Goal: Information Seeking & Learning: Learn about a topic

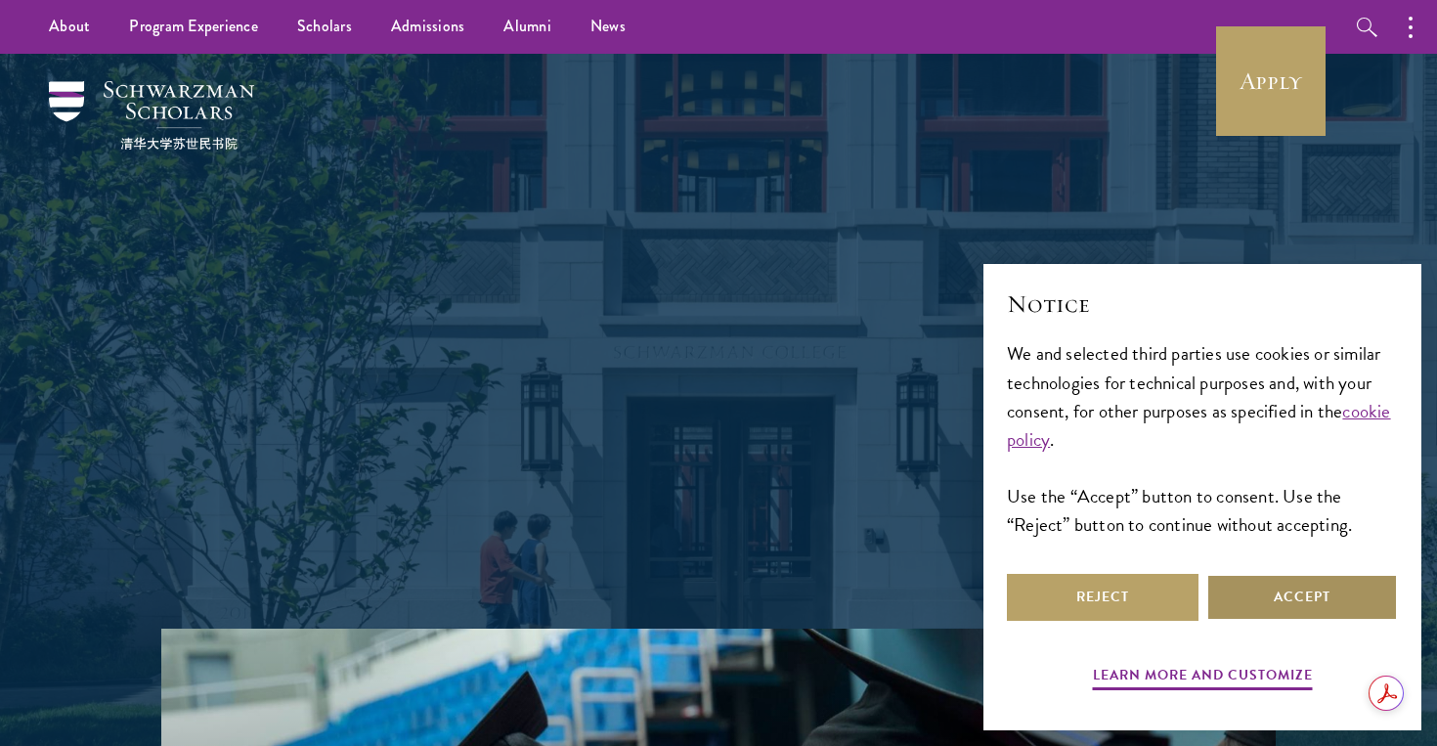
click at [1314, 604] on button "Accept" at bounding box center [1302, 597] width 192 height 47
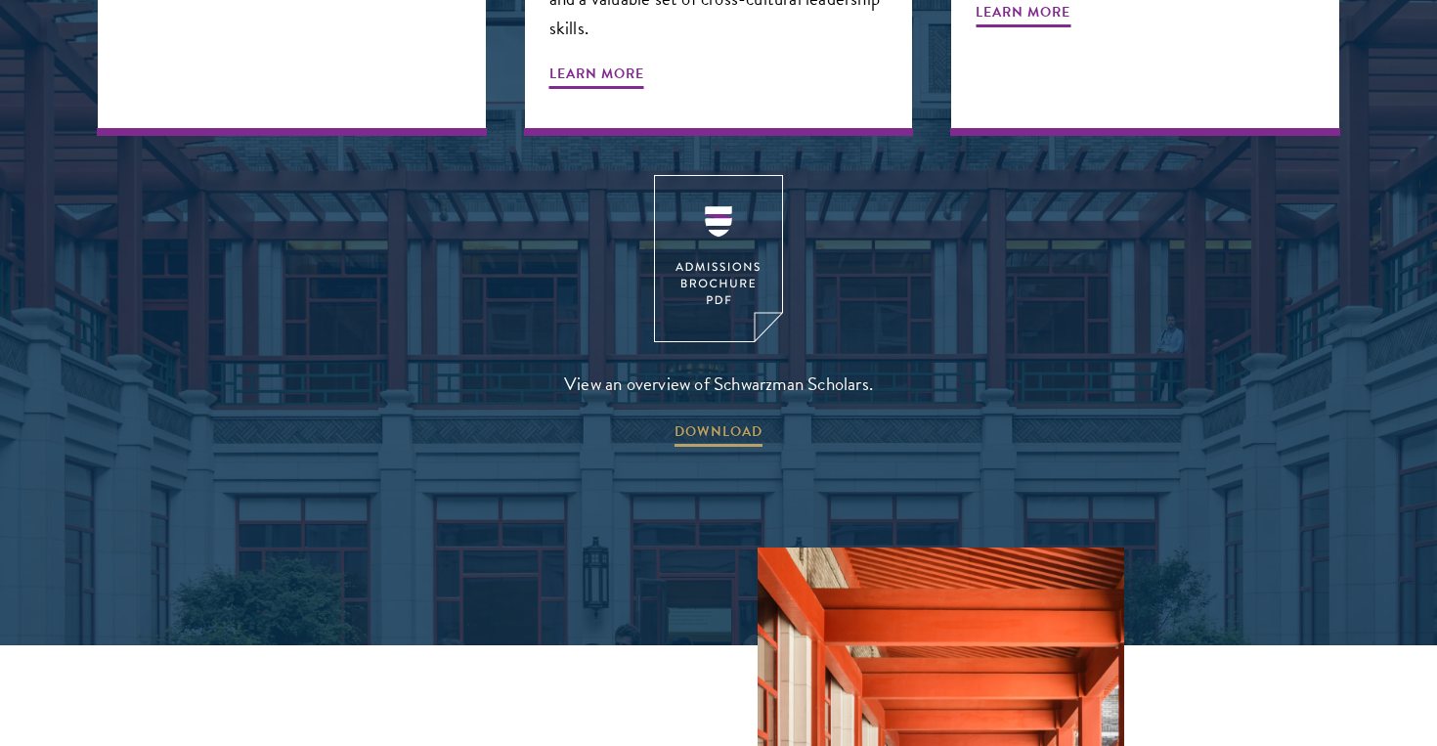
scroll to position [2678, 0]
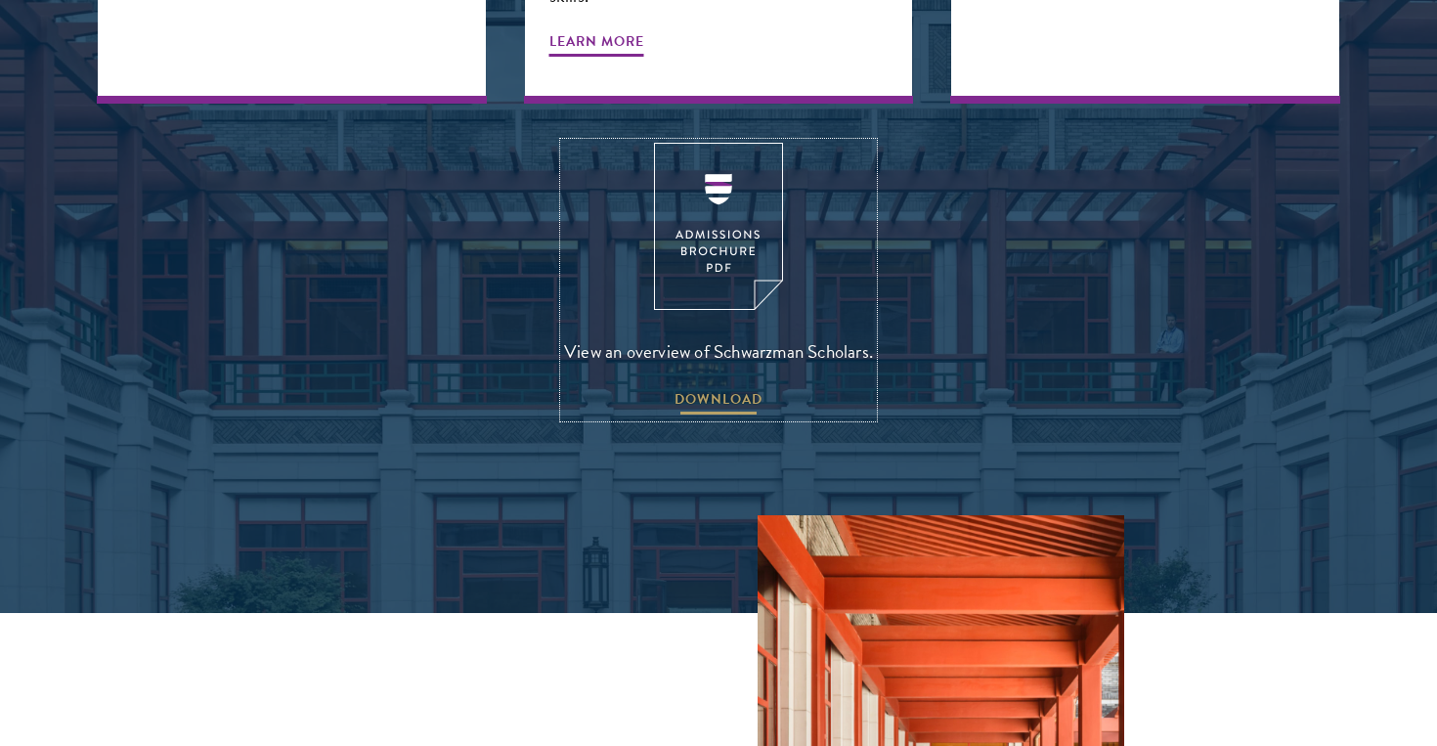
click at [721, 387] on span "DOWNLOAD" at bounding box center [718, 402] width 88 height 30
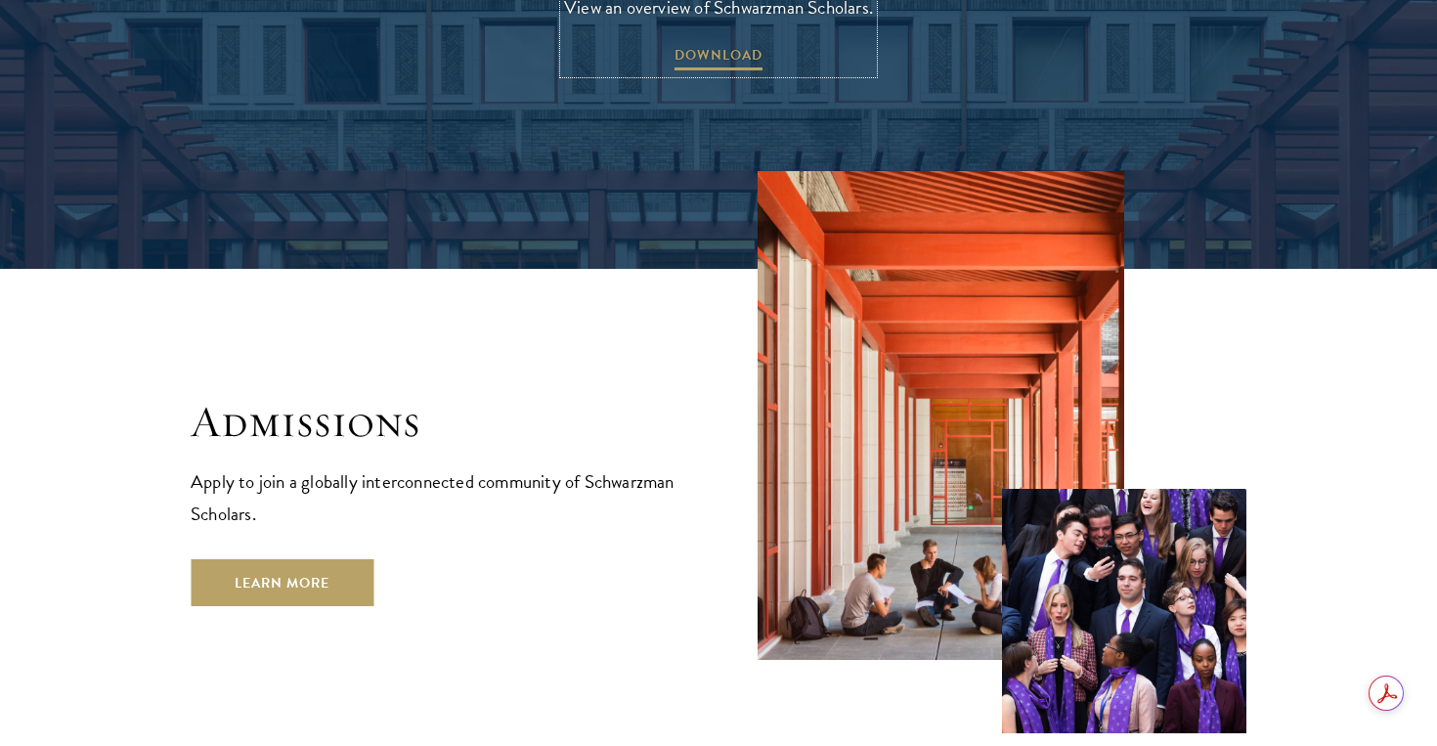
scroll to position [3107, 0]
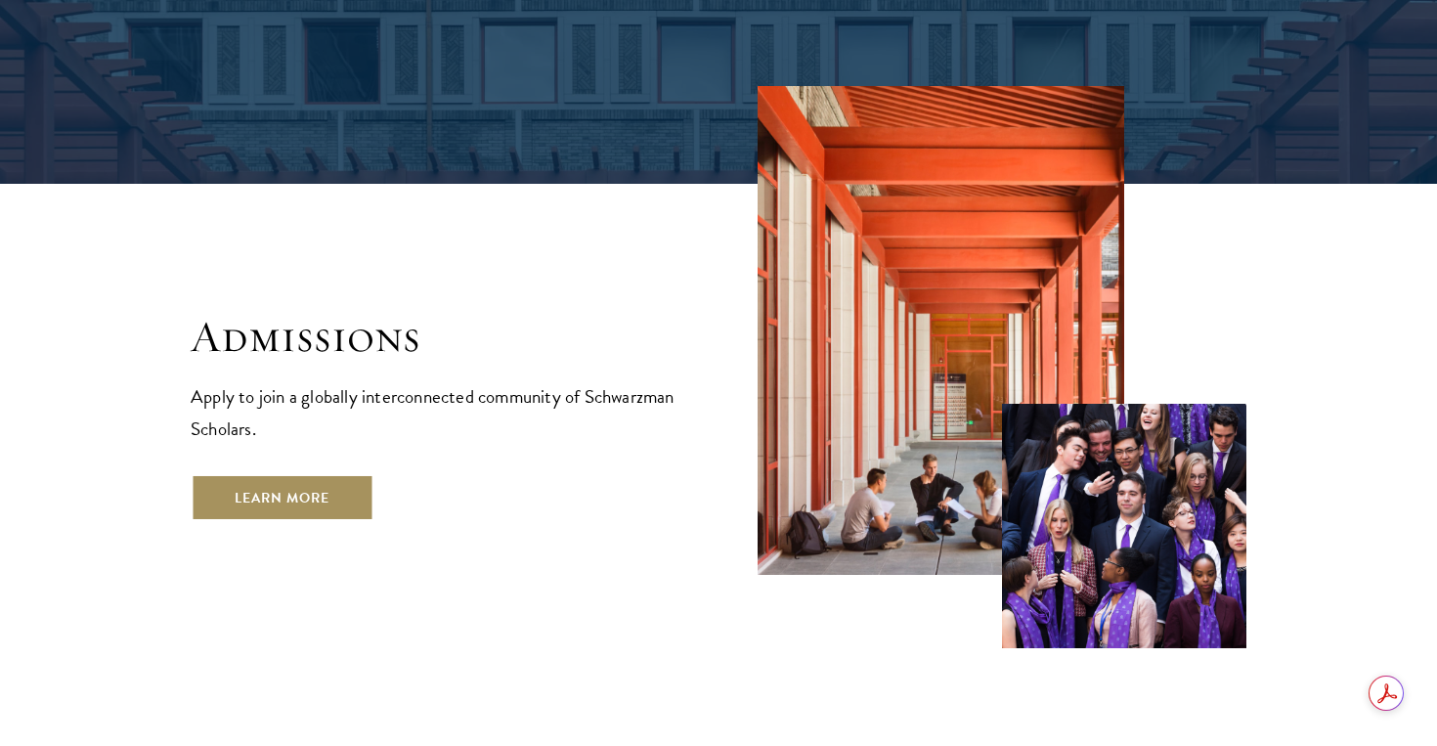
click at [324, 474] on link "Learn More" at bounding box center [282, 497] width 183 height 47
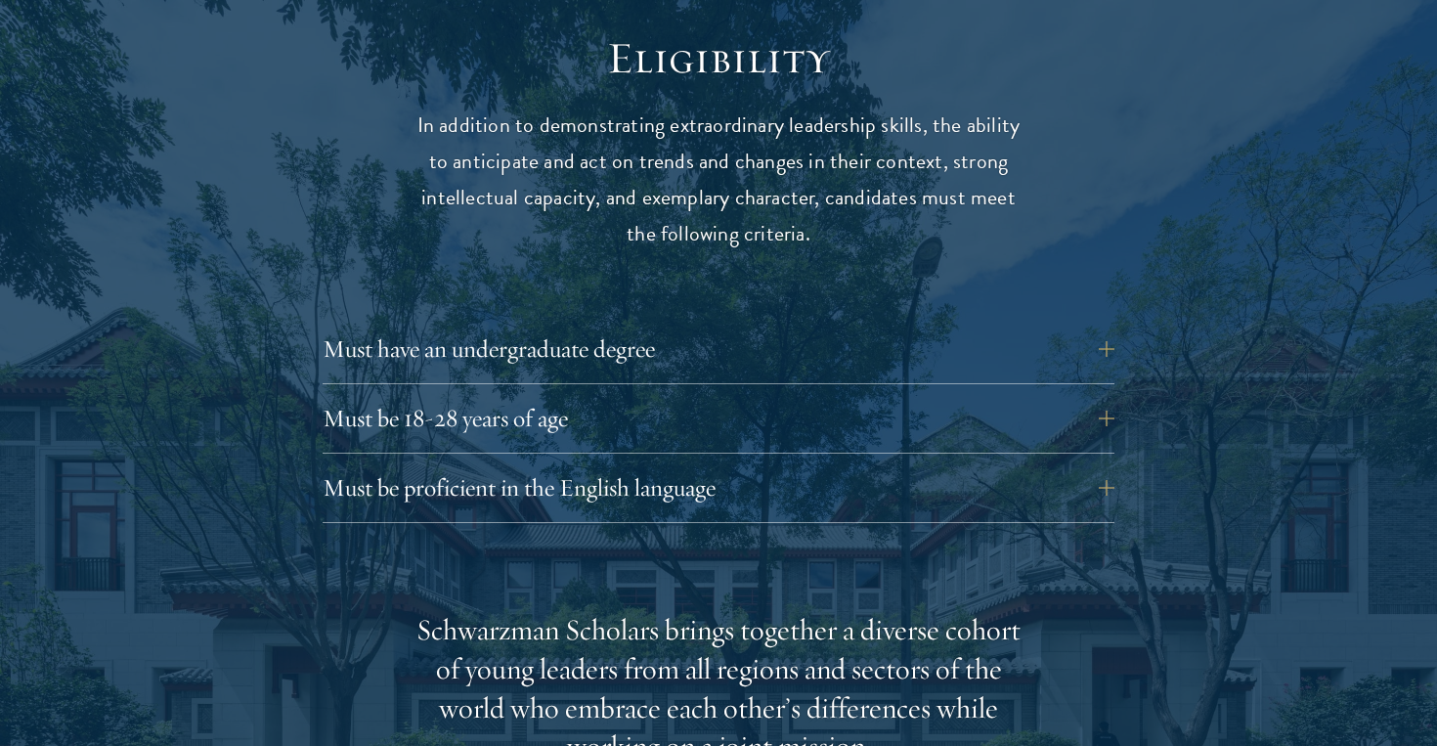
scroll to position [2593, 0]
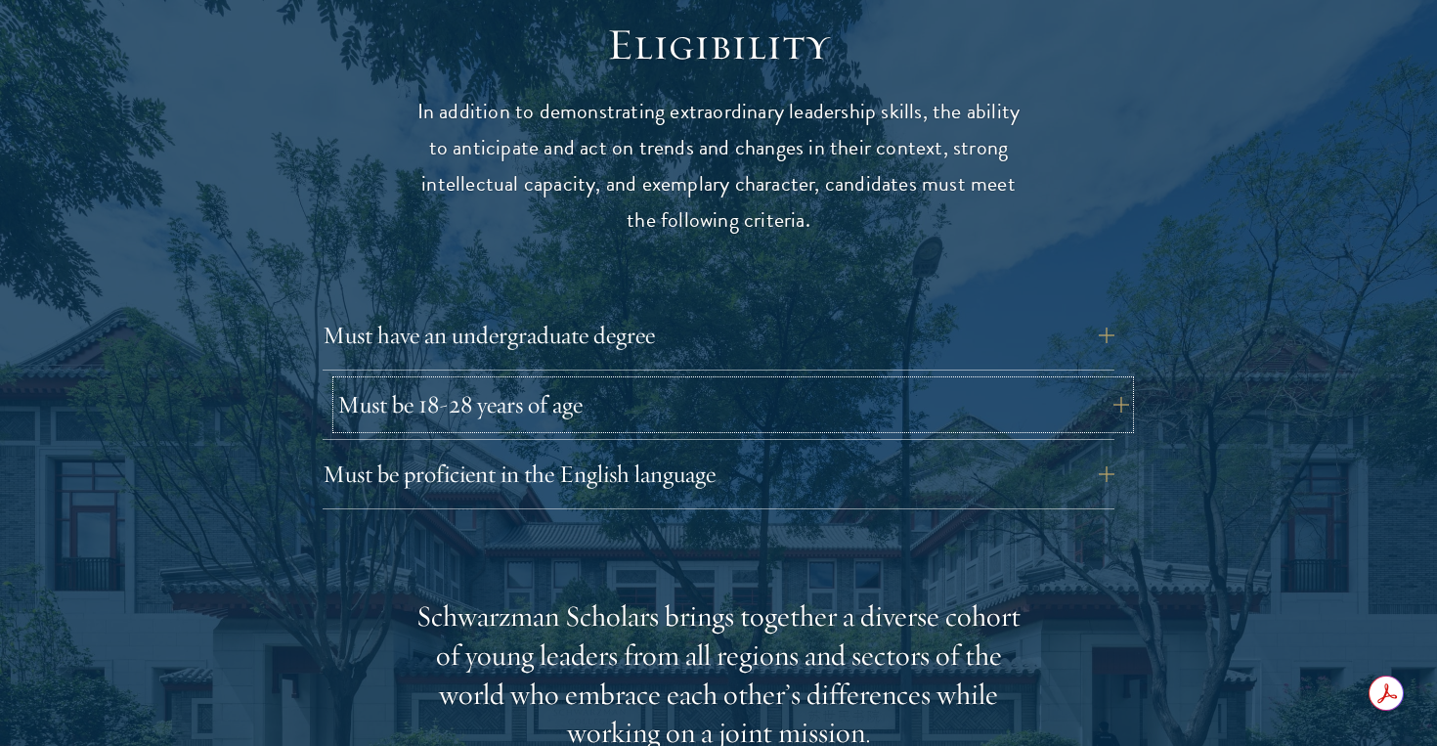
click at [566, 381] on button "Must be 18-28 years of age" at bounding box center [733, 404] width 792 height 47
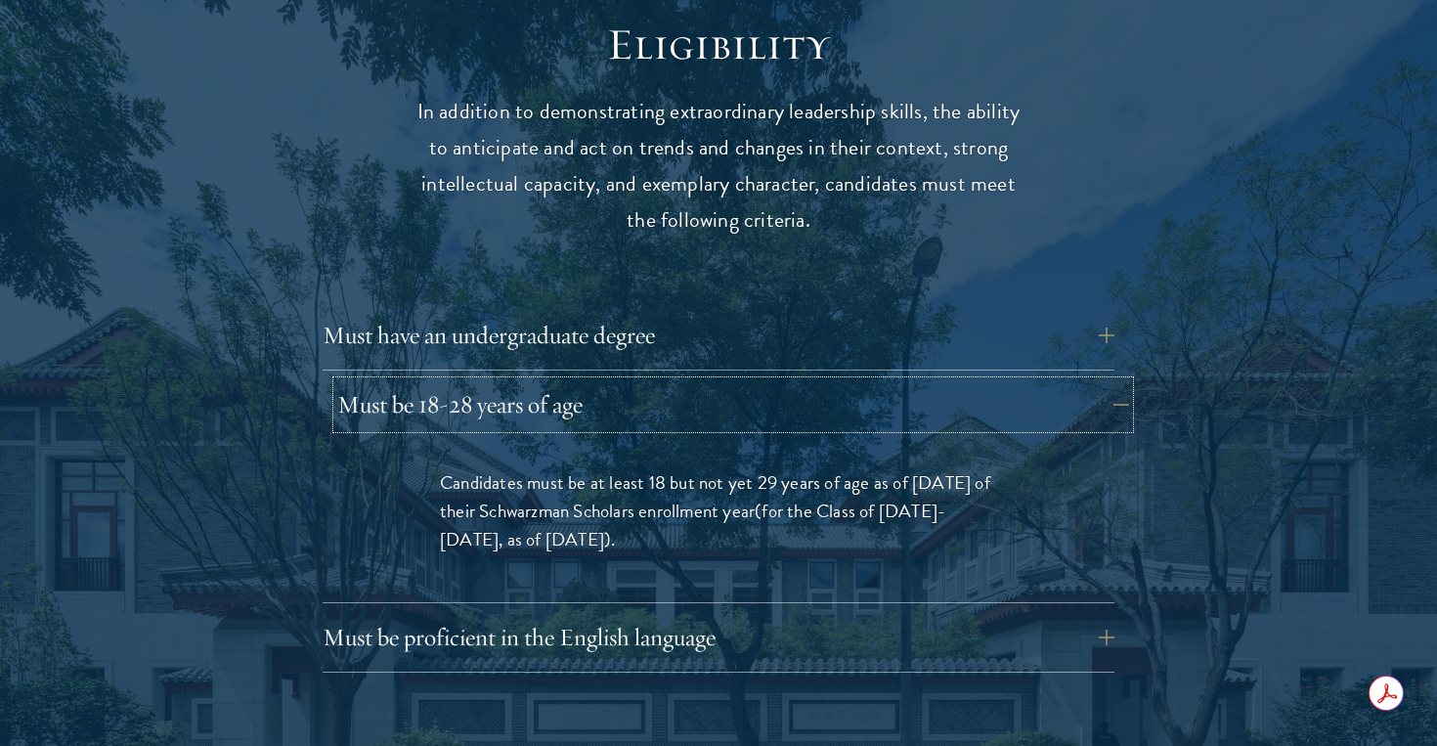
click at [566, 381] on button "Must be 18-28 years of age" at bounding box center [733, 404] width 792 height 47
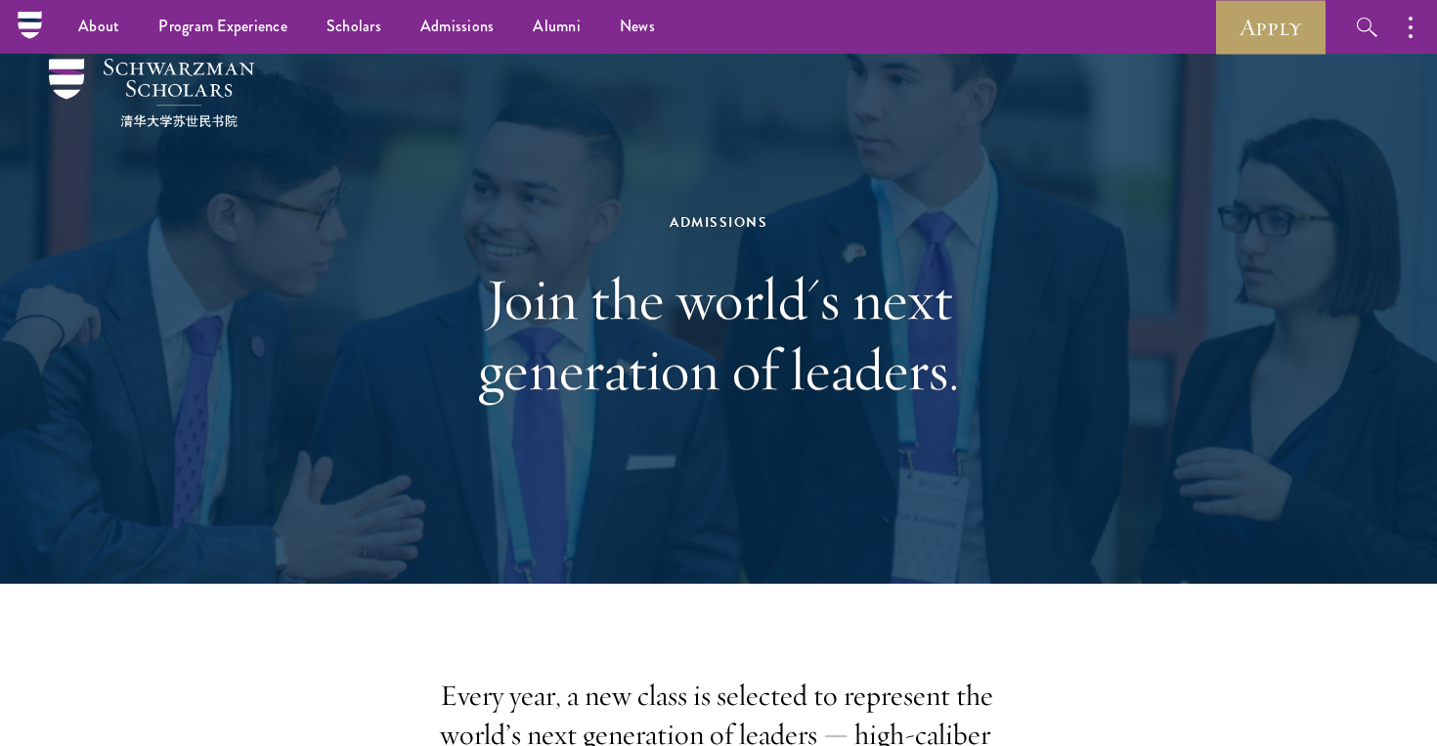
scroll to position [0, 0]
